Goal: Task Accomplishment & Management: Manage account settings

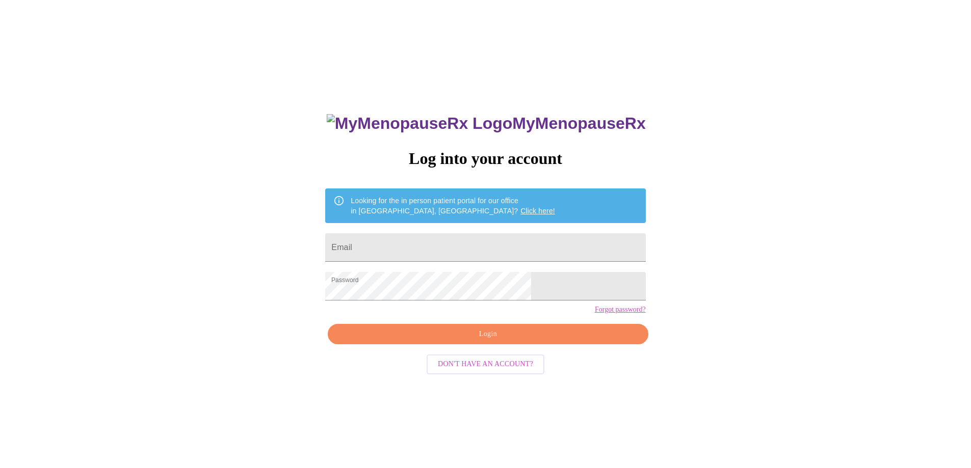
click at [504, 228] on form "Email" at bounding box center [485, 247] width 320 height 39
click at [506, 242] on input "Email" at bounding box center [485, 247] width 320 height 29
type input "pasun3@hotmail.com"
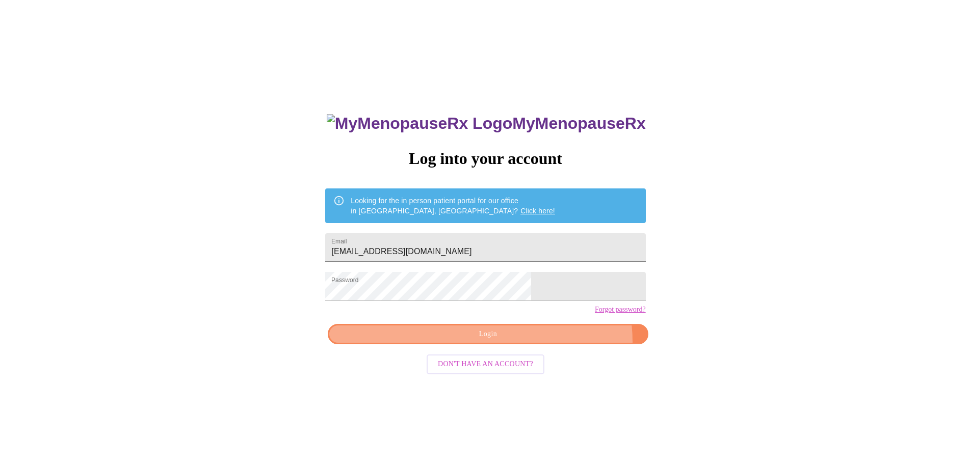
click at [538, 345] on button "Login" at bounding box center [488, 334] width 320 height 21
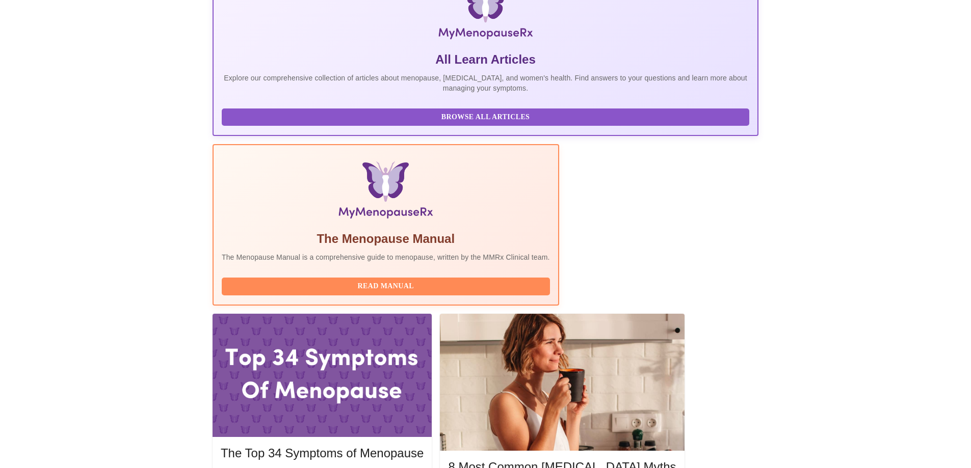
scroll to position [192, 0]
